Goal: Navigation & Orientation: Go to known website

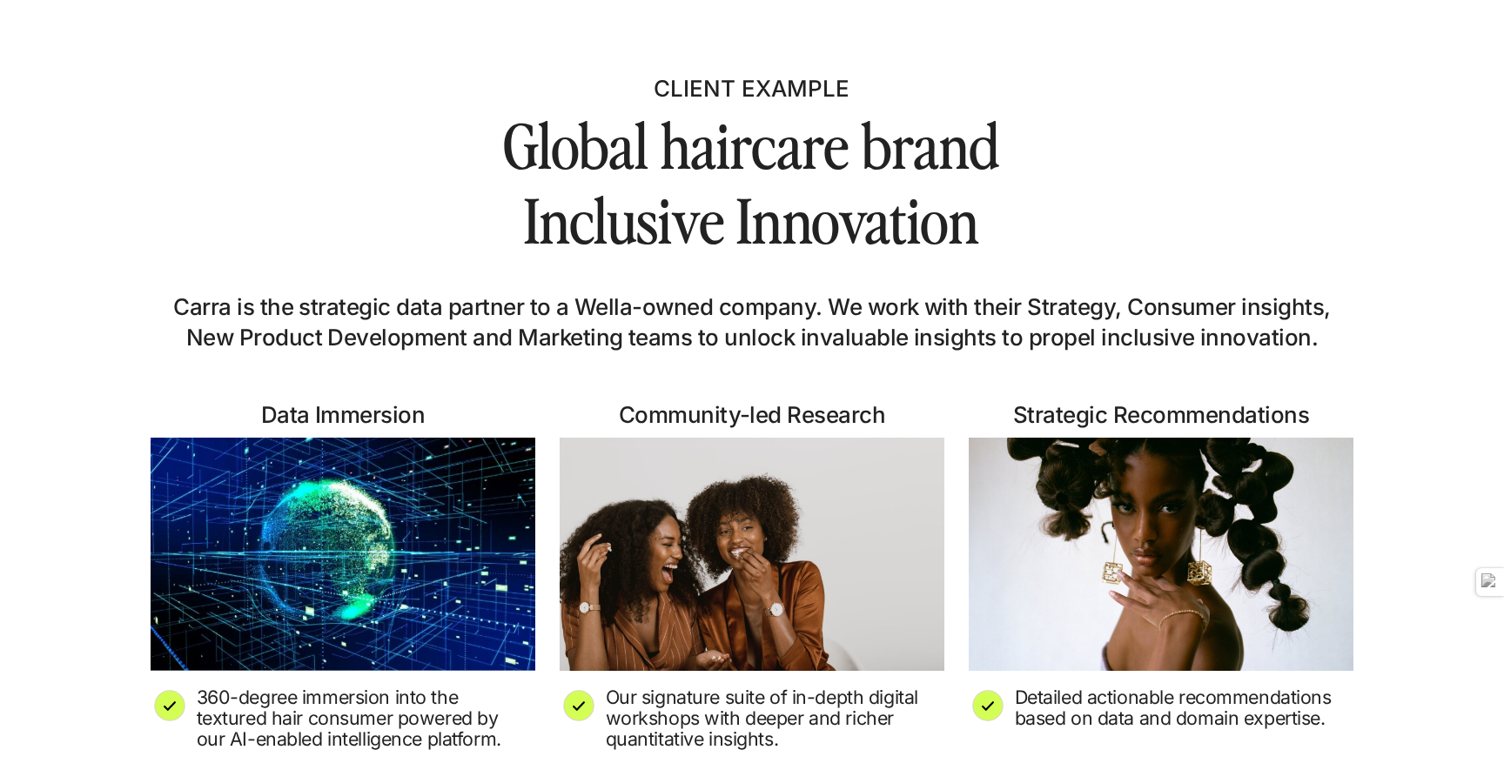
scroll to position [3388, 0]
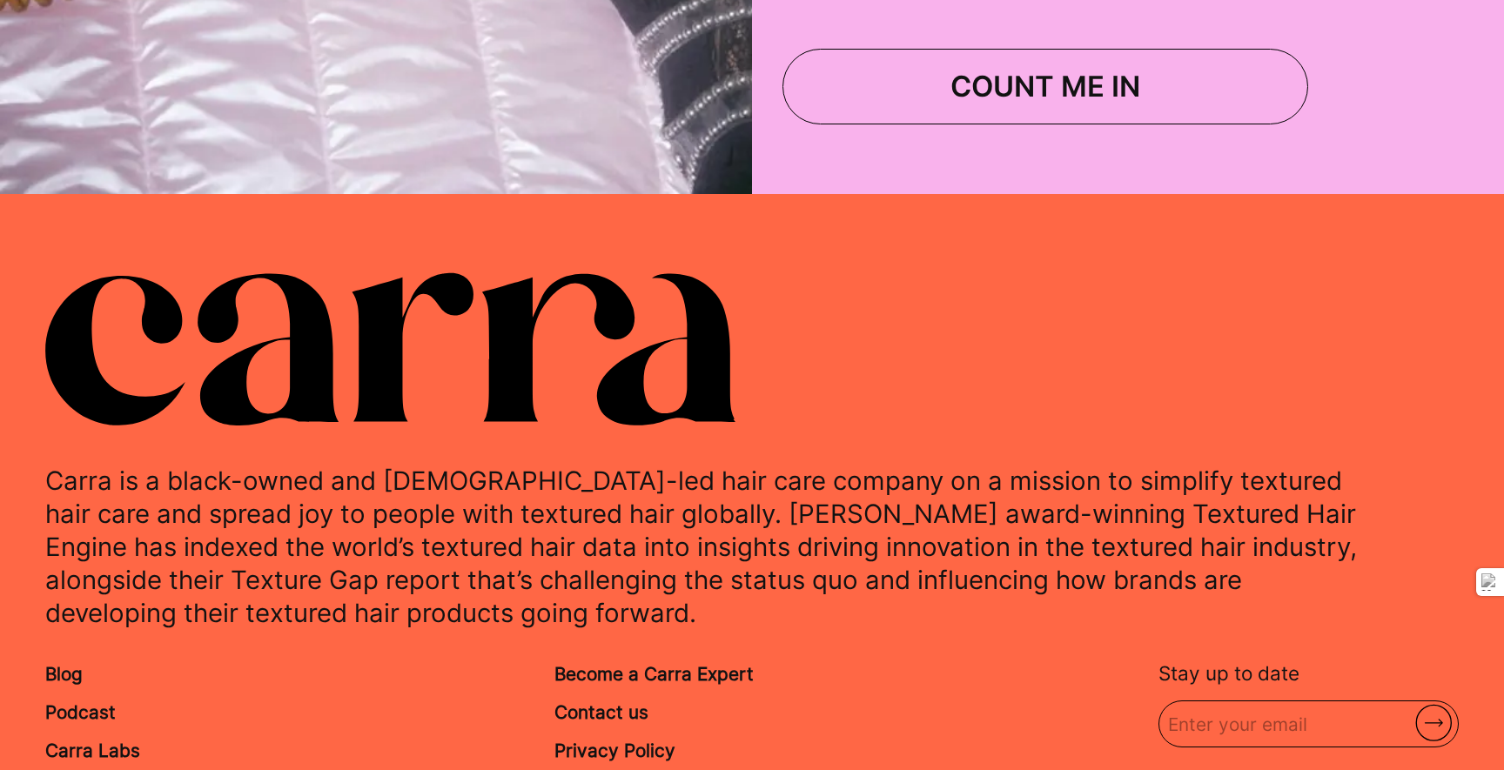
scroll to position [7474, 0]
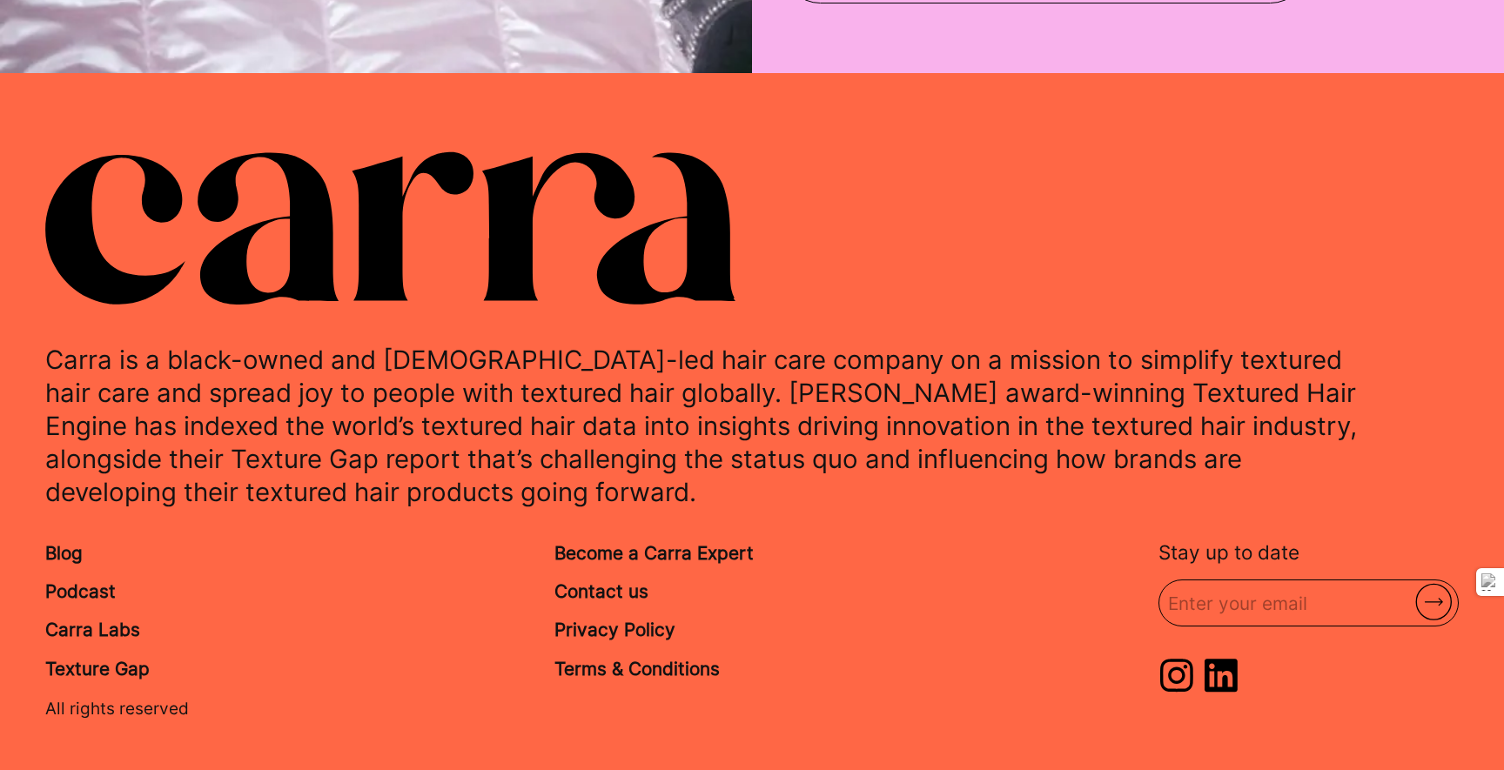
click at [1229, 661] on icon at bounding box center [1221, 675] width 37 height 37
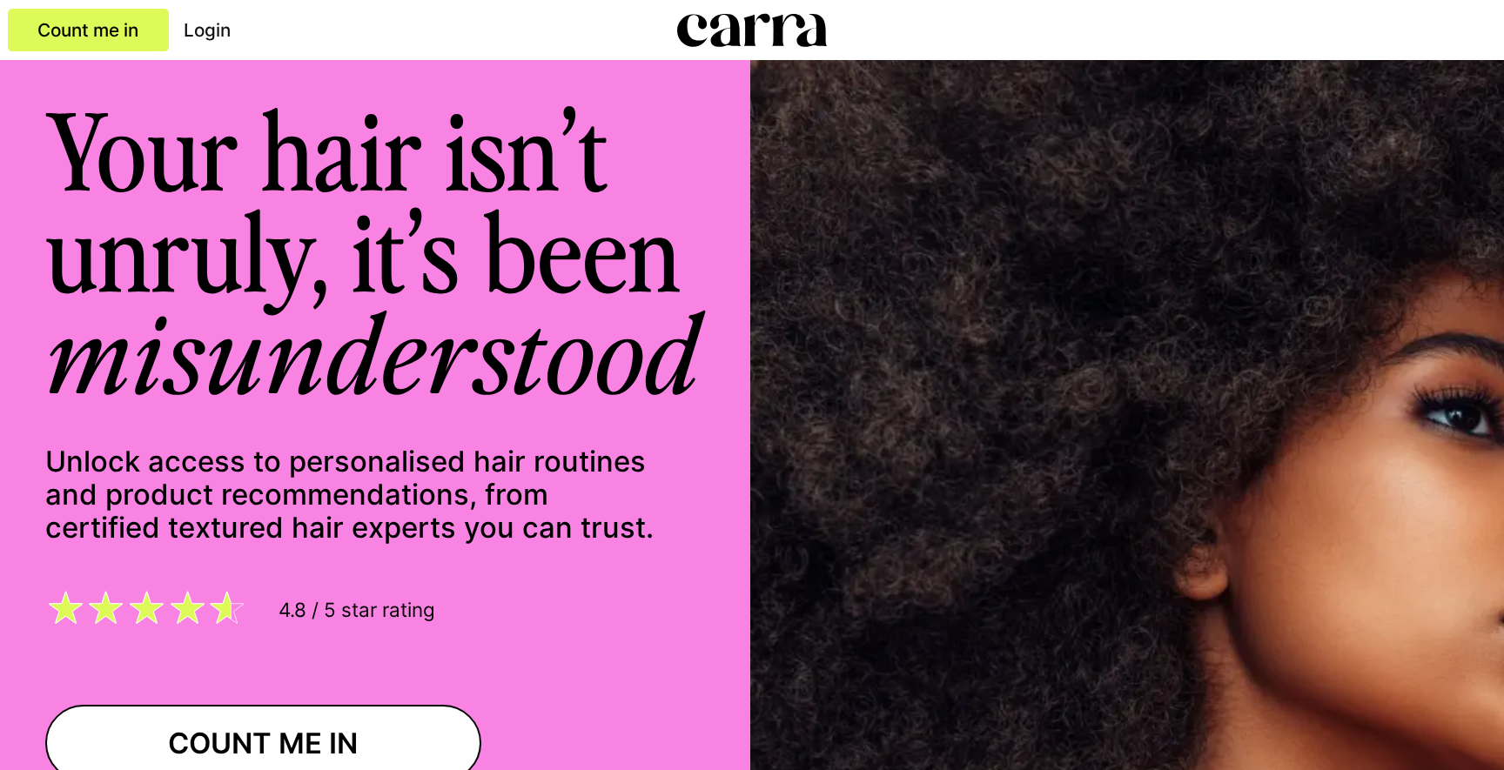
scroll to position [7474, 0]
